Goal: Information Seeking & Learning: Learn about a topic

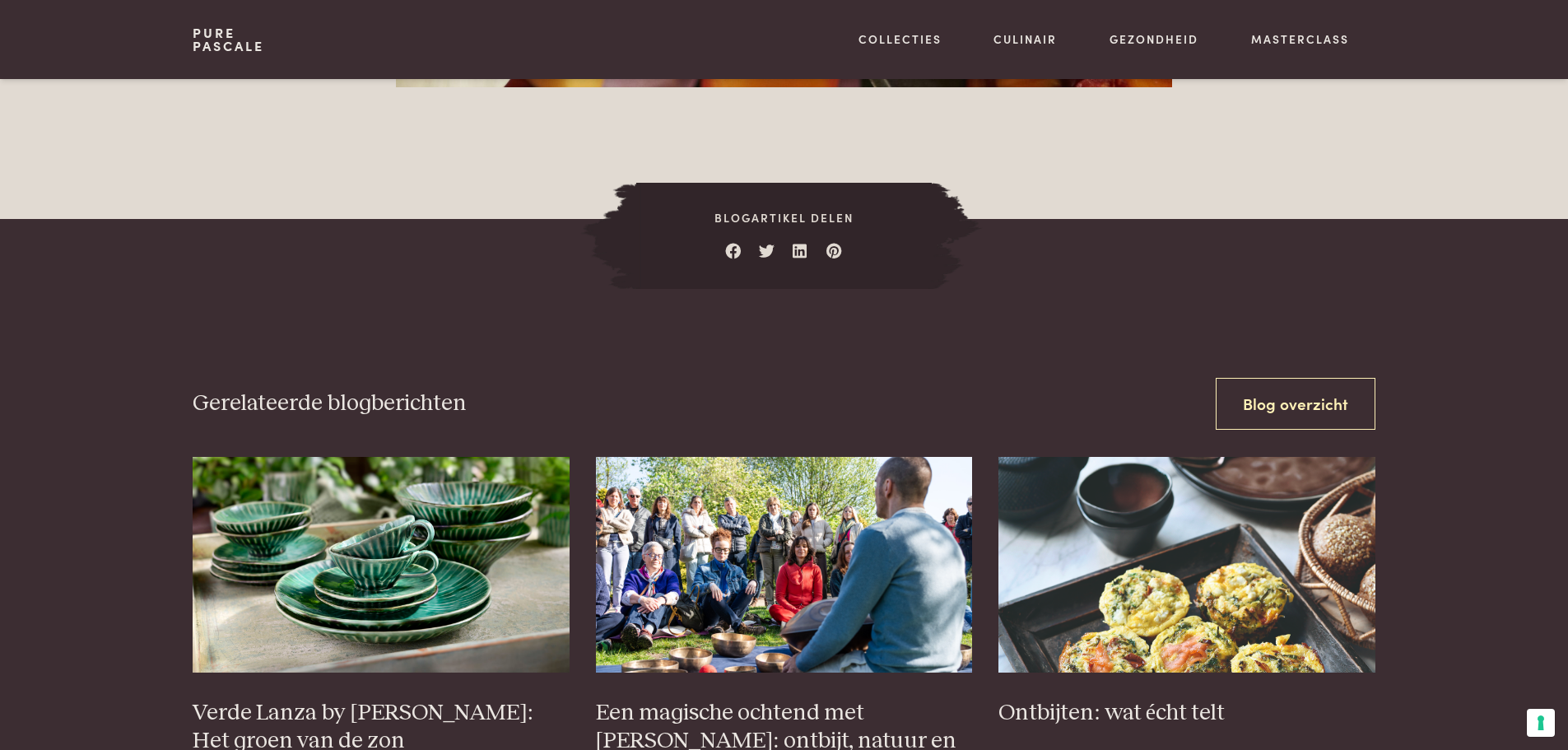
scroll to position [2717, 0]
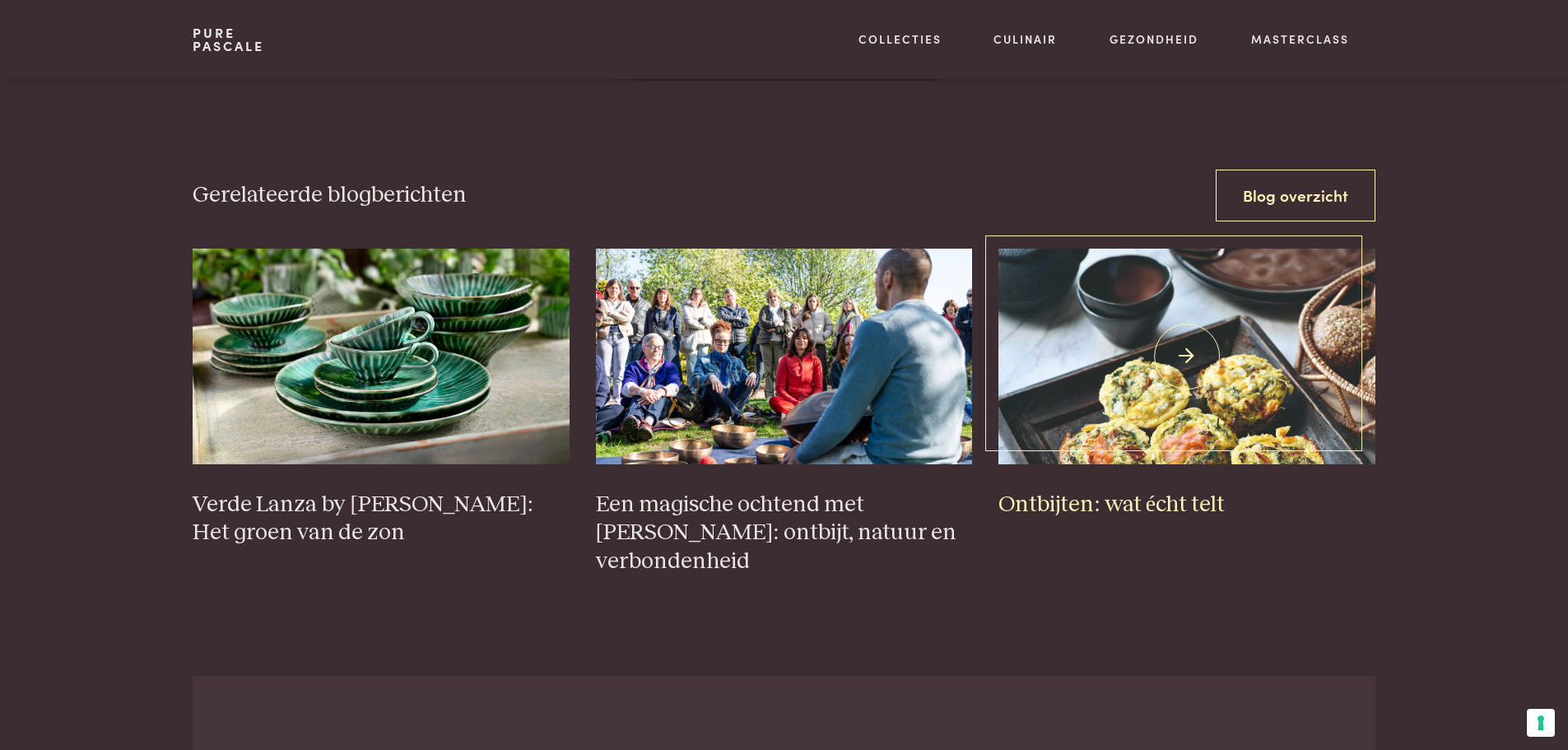
click at [1130, 491] on h3 "Ontbijten: wat écht telt" at bounding box center [1187, 505] width 377 height 29
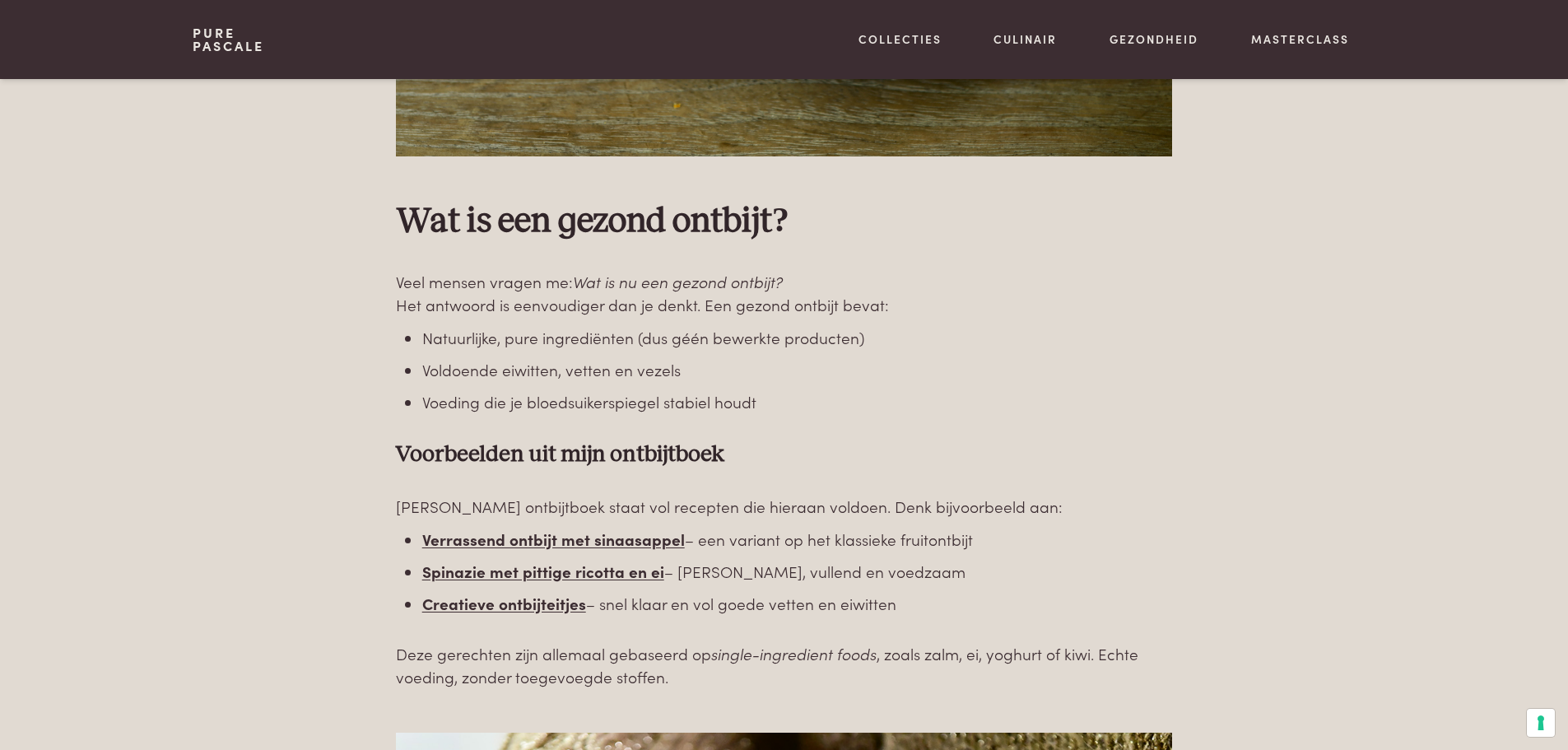
scroll to position [1976, 0]
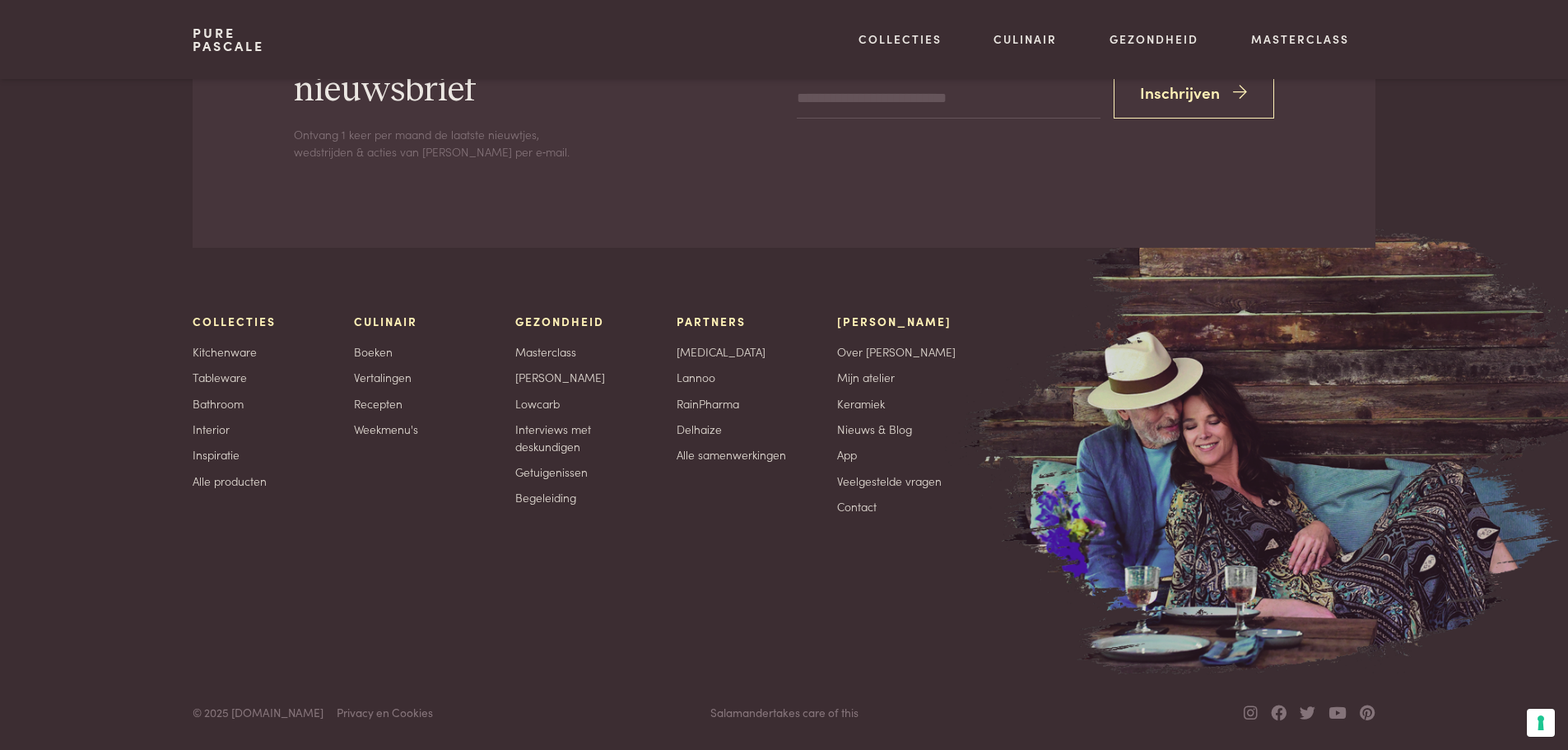
scroll to position [3645, 0]
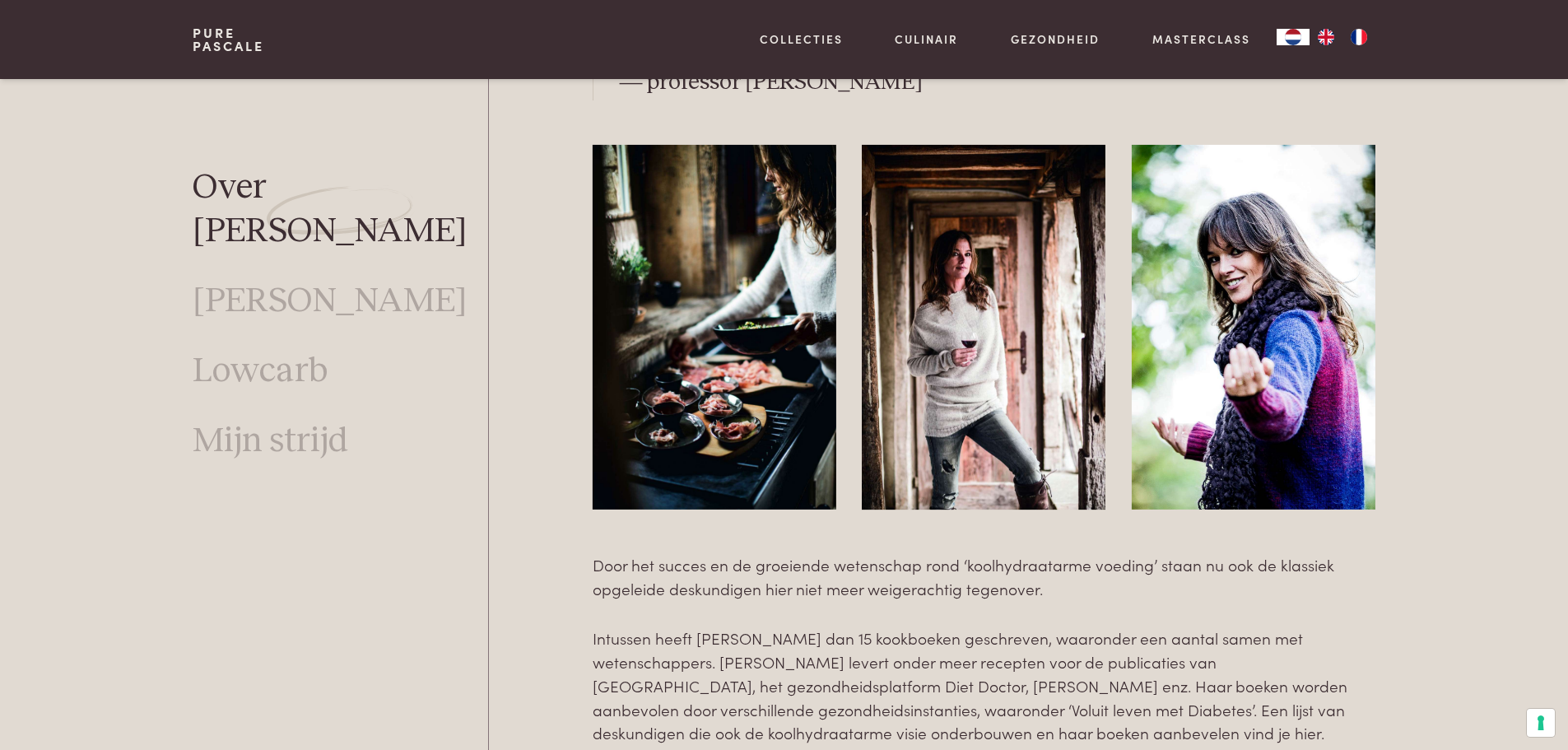
scroll to position [2799, 0]
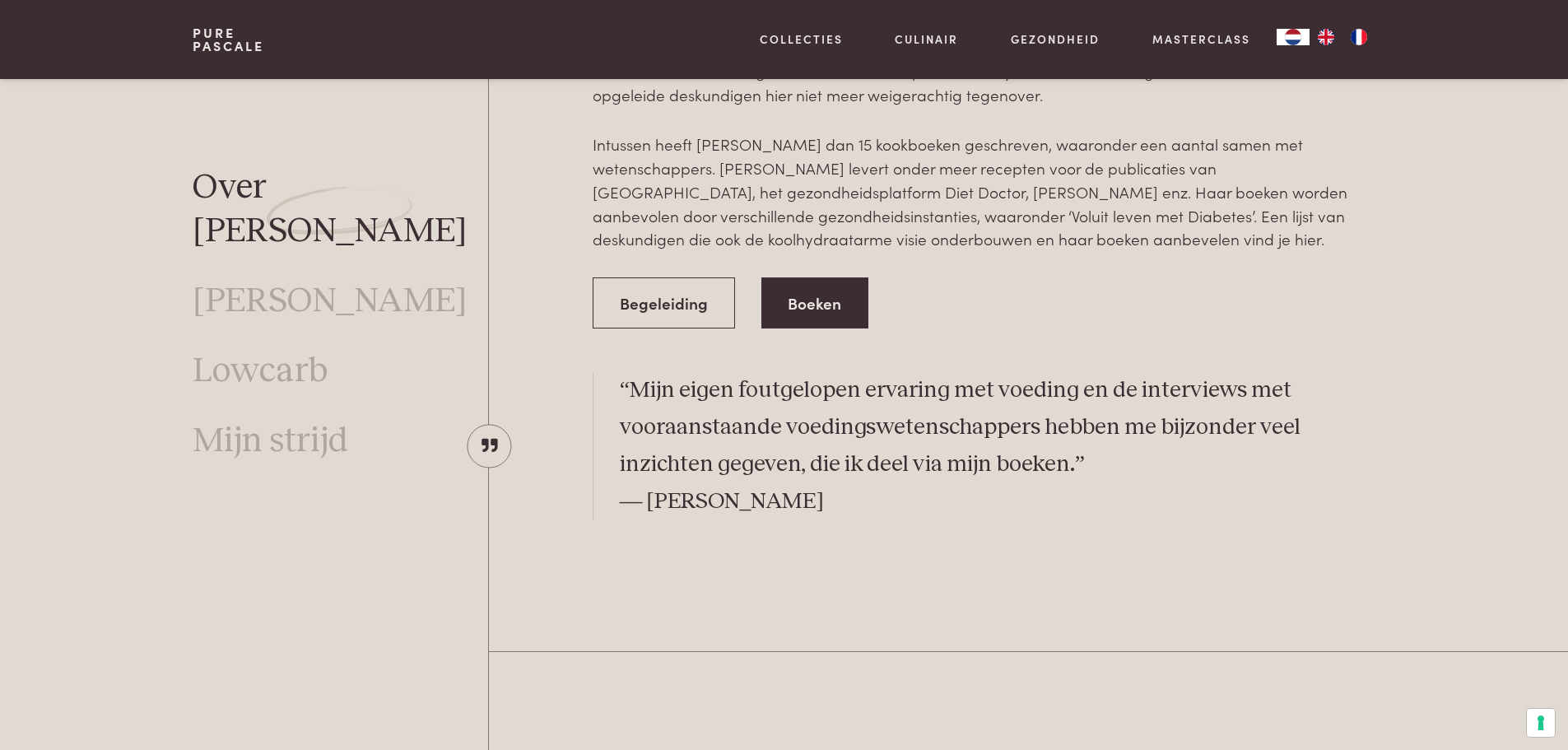
click at [821, 277] on link "Boeken" at bounding box center [816, 303] width 108 height 51
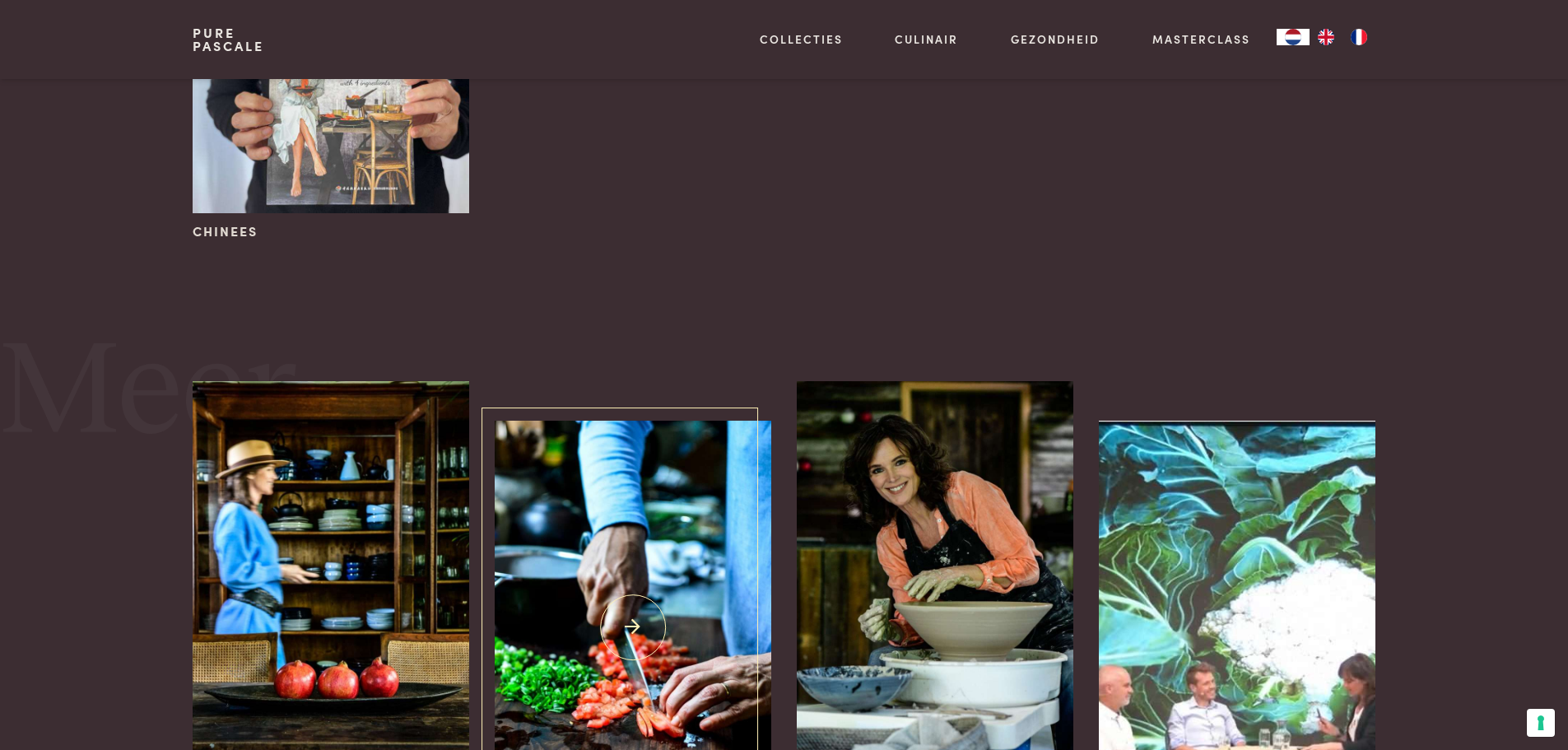
scroll to position [1153, 0]
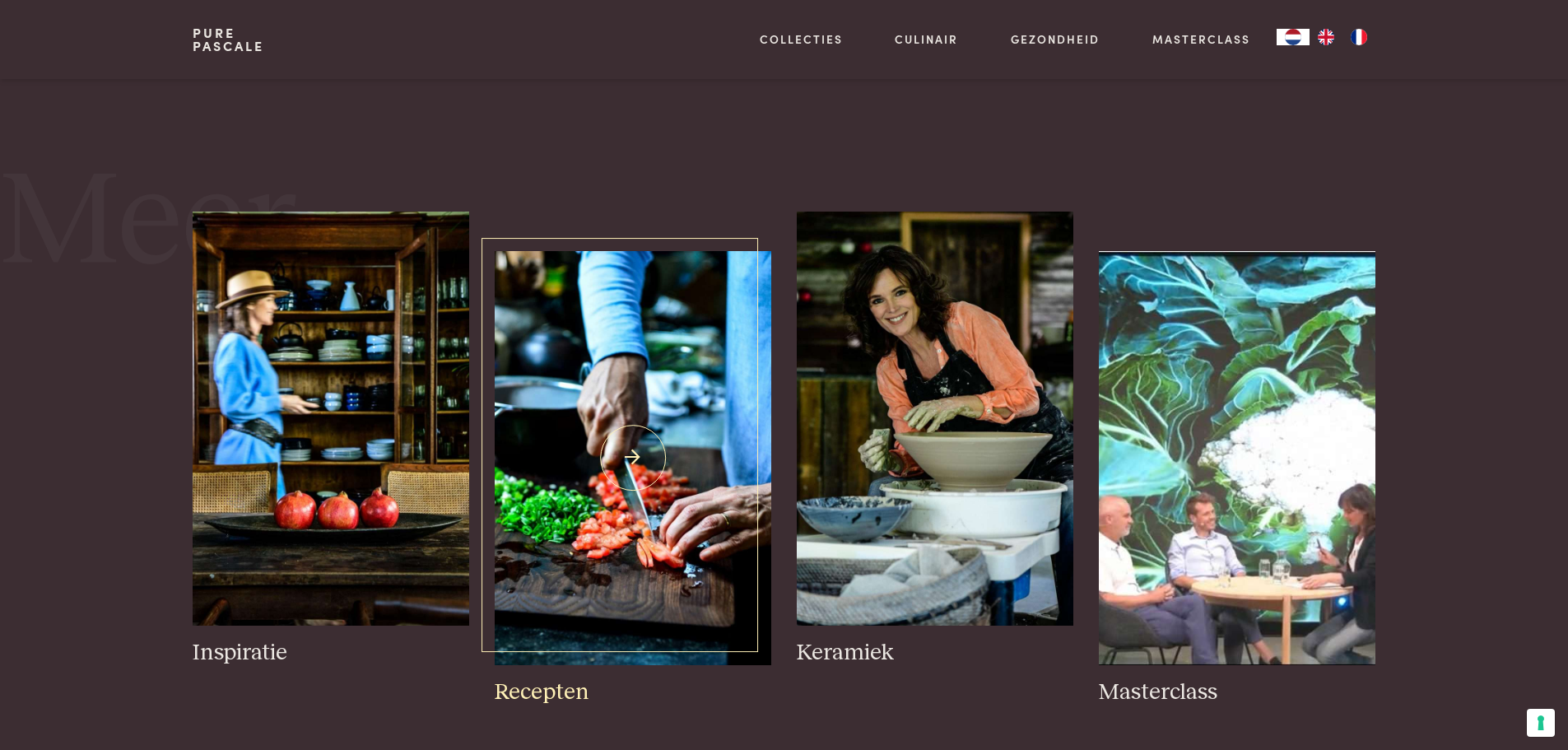
click at [539, 695] on h3 "Recepten" at bounding box center [633, 693] width 276 height 29
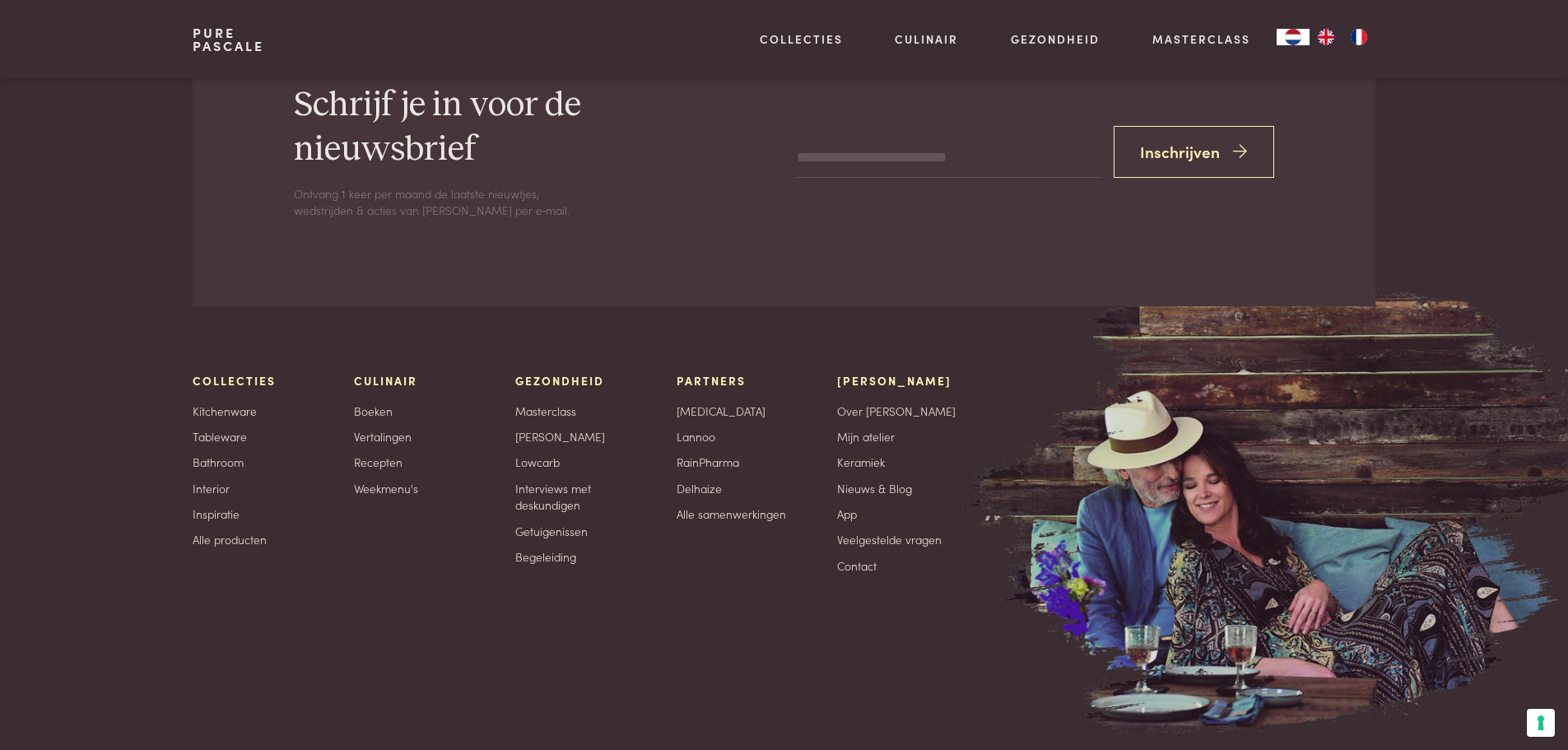
scroll to position [7451, 0]
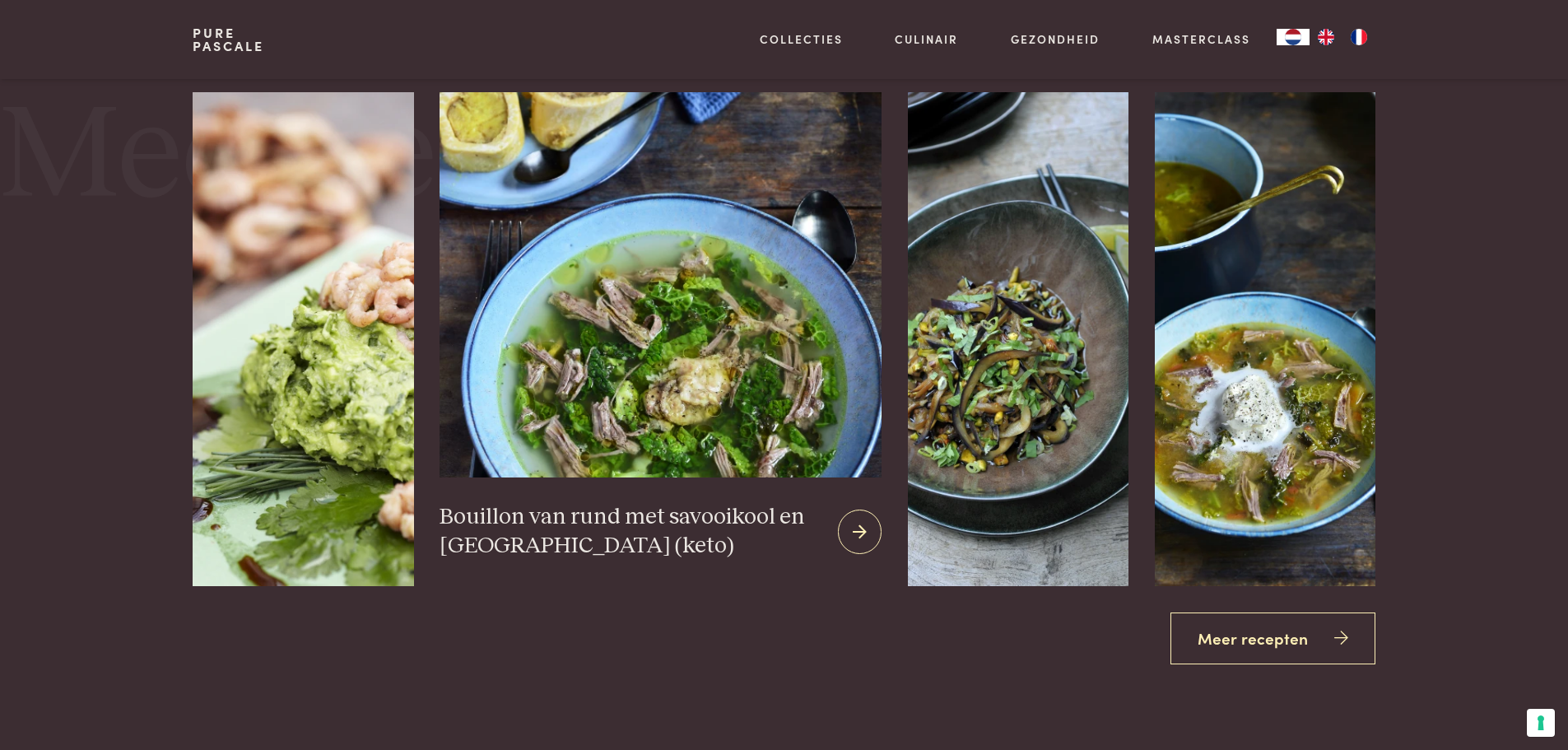
scroll to position [2140, 0]
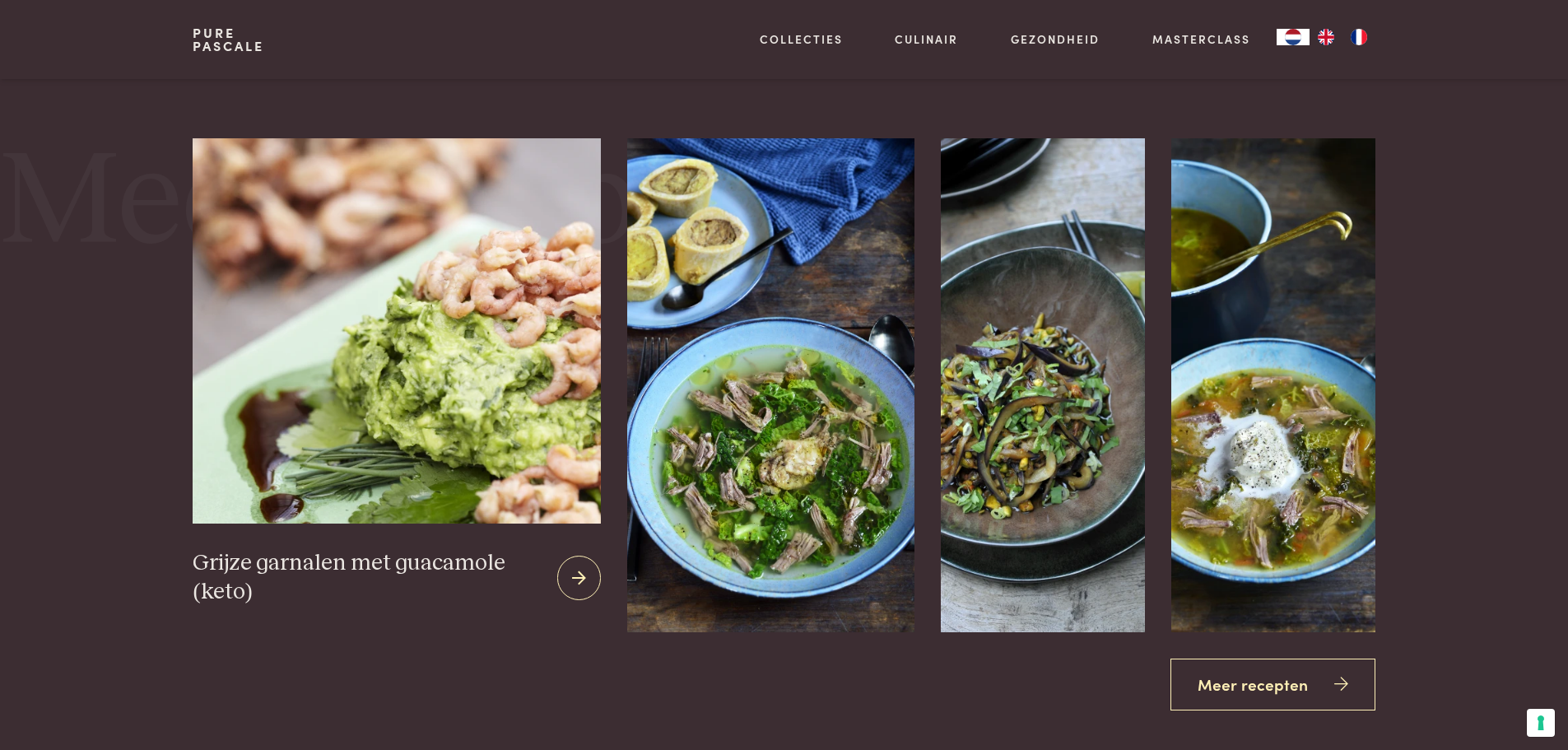
click at [510, 404] on img at bounding box center [397, 331] width 409 height 385
